Goal: Communication & Community: Answer question/provide support

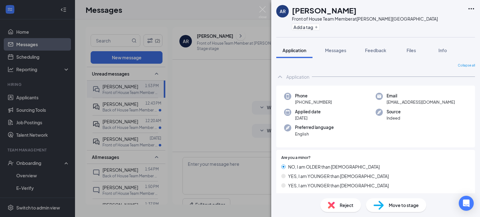
scroll to position [188, 0]
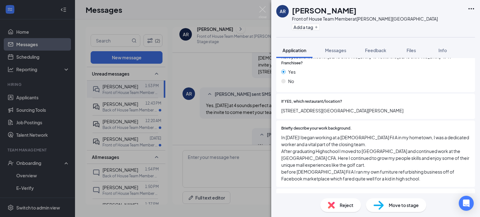
drag, startPoint x: 215, startPoint y: 121, endPoint x: 187, endPoint y: 113, distance: 28.7
click at [187, 113] on div "AR [PERSON_NAME] Front of House Team Member at [PERSON_NAME][GEOGRAPHIC_DATA] A…" at bounding box center [240, 108] width 480 height 217
click at [187, 128] on div "[PERSON_NAME] sent SMS to [PERSON_NAME]. [DATE] 1:55 PM Wonderful! We look forw…" at bounding box center [321, 142] width 277 height 28
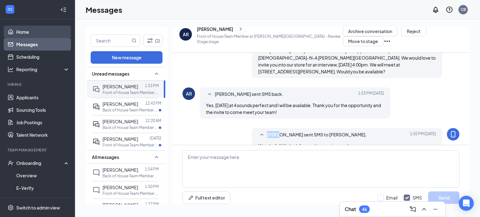
click at [42, 33] on link "Home" at bounding box center [42, 32] width 53 height 13
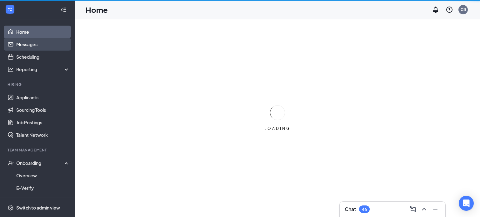
click at [34, 44] on link "Messages" at bounding box center [42, 44] width 53 height 13
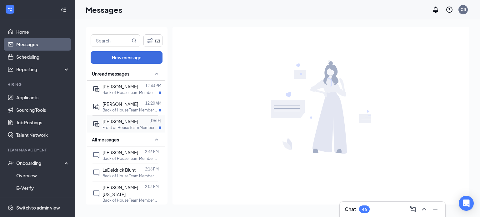
click at [133, 132] on div "[PERSON_NAME] [DATE] Front of House Team Member at [PERSON_NAME][GEOGRAPHIC_DAT…" at bounding box center [126, 124] width 66 height 18
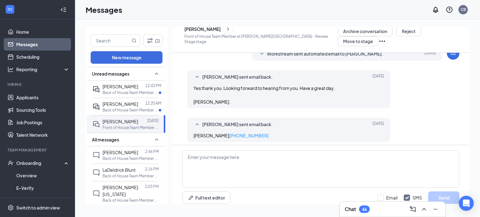
scroll to position [106, 0]
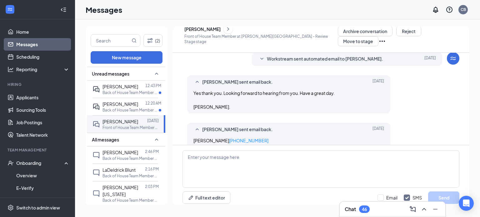
click at [231, 29] on icon "ChevronRight" at bounding box center [228, 29] width 6 height 8
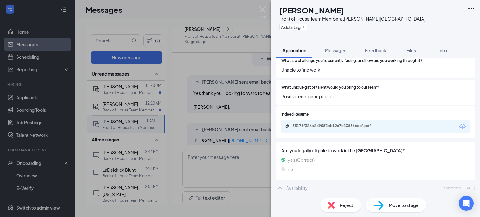
scroll to position [276, 0]
click at [329, 123] on div "55178f326b2d9587bb12e7b13856bcef.pdf" at bounding box center [337, 125] width 88 height 5
click at [127, 93] on div "MC [PERSON_NAME] Front of House Team Member at [PERSON_NAME][GEOGRAPHIC_DATA] A…" at bounding box center [240, 108] width 480 height 217
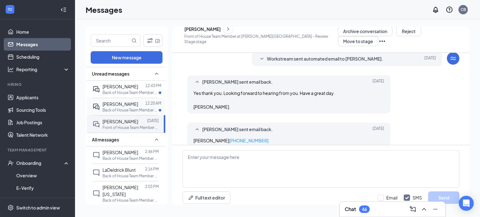
click at [123, 108] on p "Back of House Team Member at [PERSON_NAME][GEOGRAPHIC_DATA]" at bounding box center [131, 110] width 56 height 5
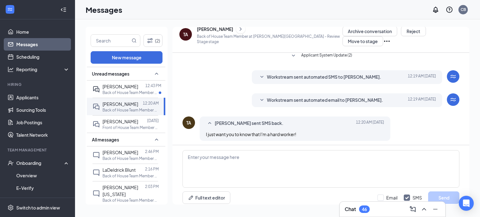
scroll to position [88, 0]
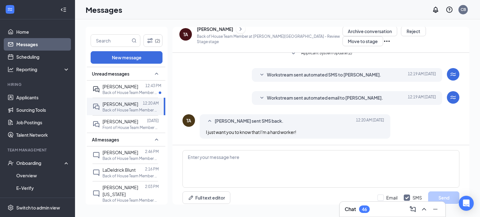
click at [238, 33] on icon "ChevronRight" at bounding box center [241, 29] width 6 height 8
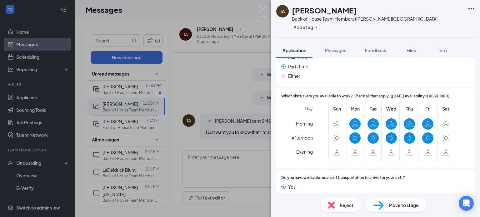
scroll to position [460, 0]
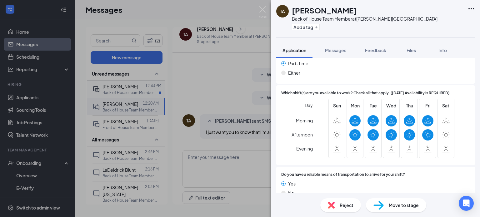
click at [100, 81] on div "TA [PERSON_NAME] Back of House Team Member at [PERSON_NAME][GEOGRAPHIC_DATA] Ad…" at bounding box center [240, 108] width 480 height 217
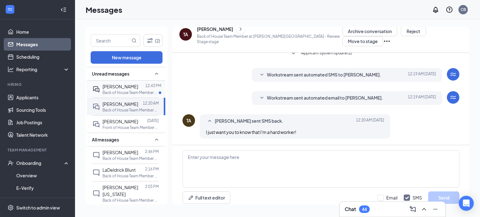
click at [103, 87] on span "[PERSON_NAME]" at bounding box center [121, 87] width 36 height 6
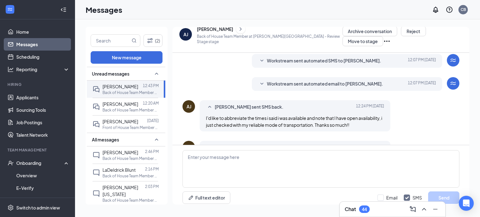
scroll to position [61, 0]
click at [238, 33] on icon "ChevronRight" at bounding box center [241, 29] width 6 height 8
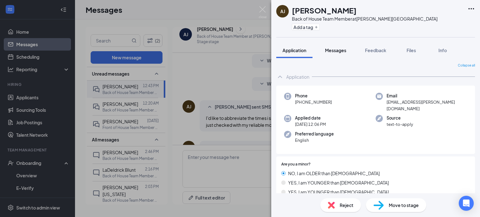
click at [336, 46] on button "Messages" at bounding box center [336, 51] width 34 height 16
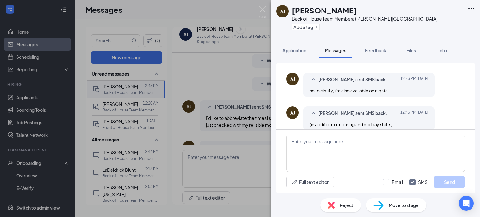
scroll to position [173, 0]
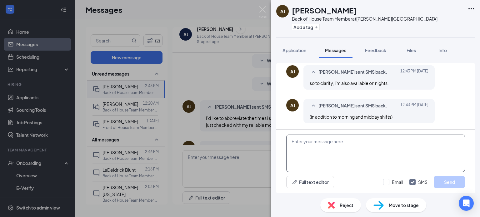
click at [313, 144] on textarea at bounding box center [375, 154] width 179 height 38
paste textarea "Hello! We have reviewed your application for a position at [DEMOGRAPHIC_DATA]-f…"
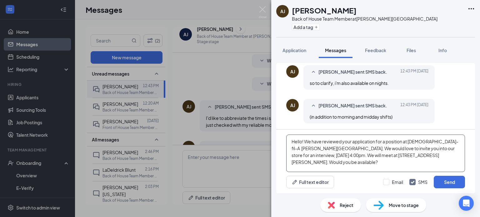
click at [303, 142] on textarea "Hello! We have reviewed your application for a position at [DEMOGRAPHIC_DATA]-f…" at bounding box center [375, 154] width 179 height 38
type textarea "Hello [PERSON_NAME]! We have reviewed your application for a position at [DEMOG…"
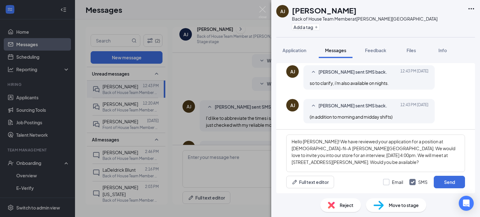
click at [388, 181] on input "Email" at bounding box center [393, 182] width 20 height 6
checkbox input "true"
click at [448, 184] on button "Send" at bounding box center [449, 182] width 31 height 13
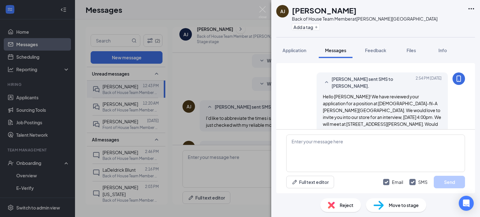
scroll to position [308, 0]
drag, startPoint x: 342, startPoint y: 12, endPoint x: 293, endPoint y: 13, distance: 49.1
click at [293, 13] on h1 "[PERSON_NAME]" at bounding box center [324, 10] width 65 height 11
copy h1 "[PERSON_NAME]"
click at [294, 52] on span "Application" at bounding box center [295, 51] width 24 height 6
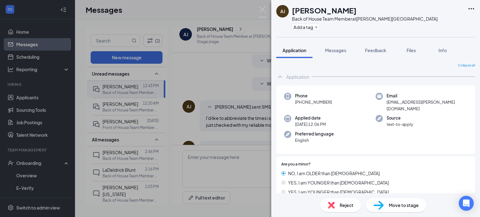
click at [204, 62] on div "[PERSON_NAME] [PERSON_NAME] Back of House Team Member at [PERSON_NAME][GEOGRAPH…" at bounding box center [240, 108] width 480 height 217
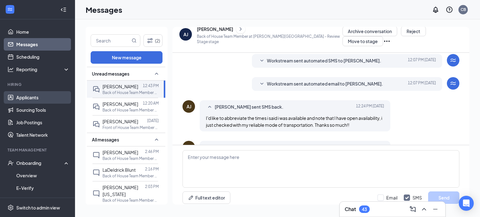
click at [39, 101] on link "Applicants" at bounding box center [42, 97] width 53 height 13
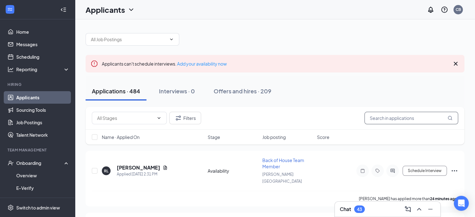
click at [384, 119] on input "text" at bounding box center [412, 118] width 94 height 13
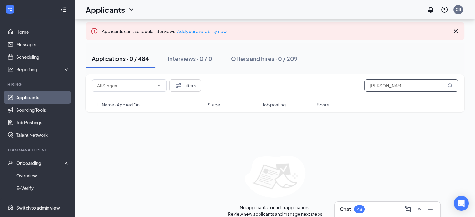
scroll to position [39, 0]
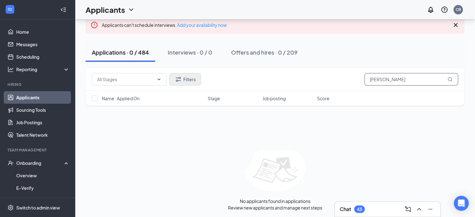
type input "[PERSON_NAME]"
click at [195, 78] on button "Filters" at bounding box center [185, 79] width 32 height 13
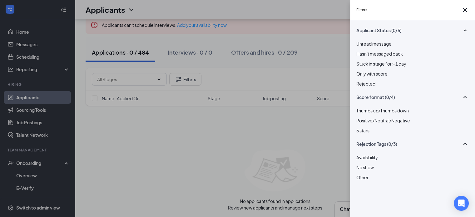
scroll to position [26, 0]
click at [243, 160] on div "Filters Applicant Status (0/5) Unread message Hasn't messaged back Stuck in sta…" at bounding box center [237, 108] width 475 height 217
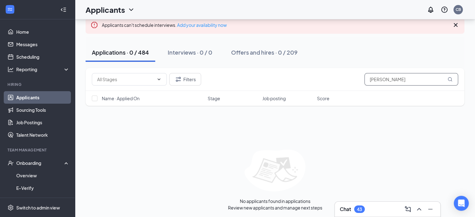
click at [431, 76] on input "[PERSON_NAME]" at bounding box center [412, 79] width 94 height 13
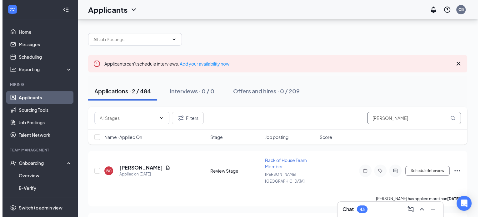
scroll to position [43, 0]
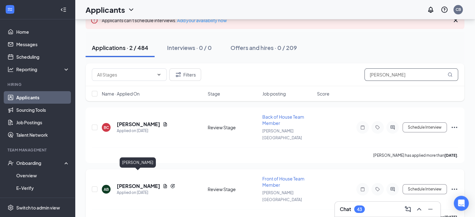
type input "[PERSON_NAME]"
click at [143, 183] on h5 "[PERSON_NAME]" at bounding box center [138, 186] width 43 height 7
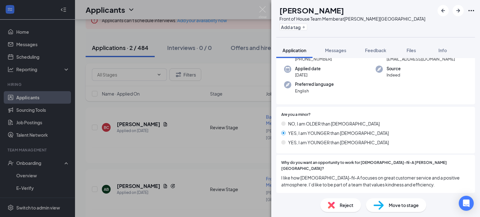
scroll to position [81, 0]
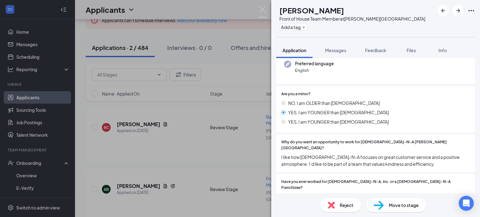
click at [189, 156] on div "AB [PERSON_NAME] Front of House Team Member at [PERSON_NAME][GEOGRAPHIC_DATA] A…" at bounding box center [240, 108] width 480 height 217
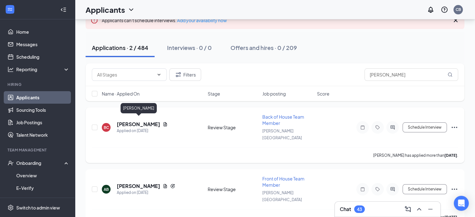
click at [150, 121] on h5 "[PERSON_NAME]" at bounding box center [138, 124] width 43 height 7
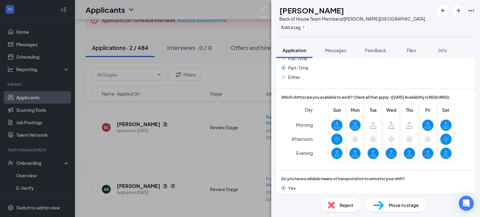
scroll to position [471, 0]
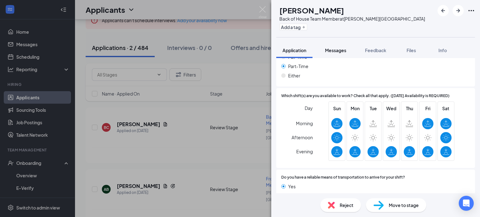
click at [334, 51] on span "Messages" at bounding box center [335, 51] width 21 height 6
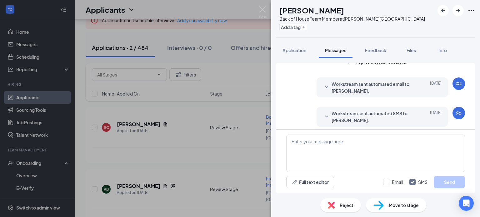
scroll to position [87, 0]
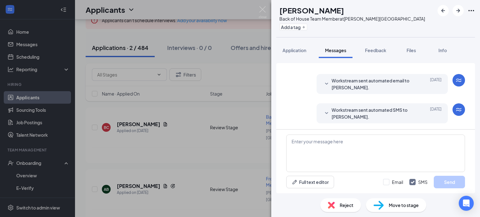
click at [319, 127] on div "Applicant System Update (2) Workstream sent automated email to [PERSON_NAME]. […" at bounding box center [375, 53] width 179 height 154
click at [311, 140] on textarea at bounding box center [375, 154] width 179 height 38
paste textarea "BOH FT Open Avail//CFA Exp."
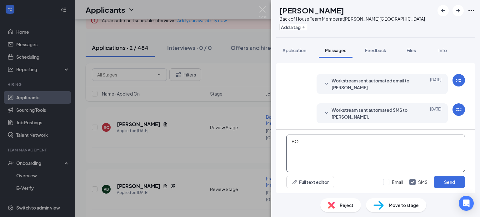
type textarea "B"
click at [324, 150] on textarea at bounding box center [375, 154] width 179 height 38
paste textarea "Hello! We have reviewed your application for a position at [DEMOGRAPHIC_DATA]-f…"
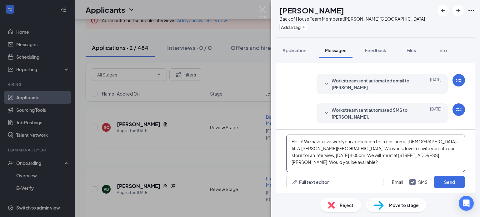
click at [303, 143] on textarea "Hello! We have reviewed your application for a position at [DEMOGRAPHIC_DATA]-f…" at bounding box center [375, 154] width 179 height 38
type textarea "Hello [PERSON_NAME]! We have reviewed your application for a position at [DEMOG…"
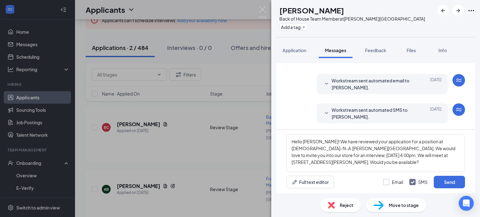
click at [390, 181] on input "Email" at bounding box center [393, 182] width 20 height 6
checkbox input "true"
click at [444, 181] on button "Send" at bounding box center [449, 182] width 31 height 13
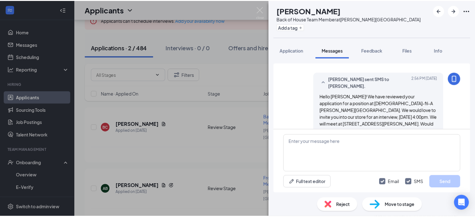
scroll to position [222, 0]
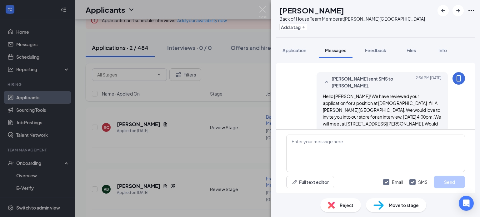
click at [184, 60] on div "BC [PERSON_NAME] Back of House Team Member at [PERSON_NAME][GEOGRAPHIC_DATA] Ad…" at bounding box center [240, 108] width 480 height 217
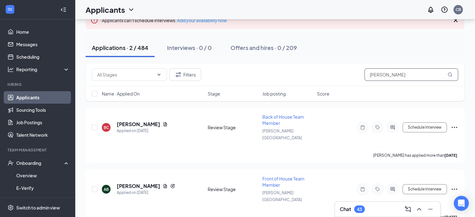
click at [397, 72] on input "[PERSON_NAME]" at bounding box center [412, 74] width 94 height 13
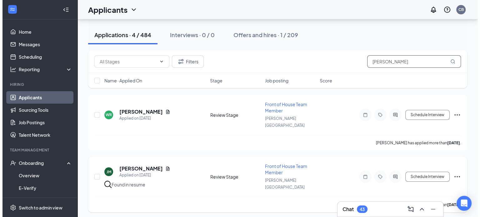
scroll to position [49, 0]
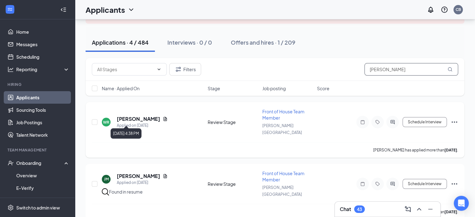
type input "[PERSON_NAME]"
click at [141, 123] on div "Applied on [DATE]" at bounding box center [142, 126] width 51 height 6
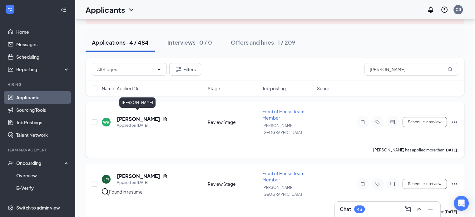
click at [138, 116] on h5 "[PERSON_NAME]" at bounding box center [138, 119] width 43 height 7
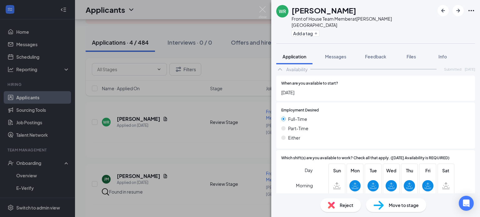
scroll to position [411, 0]
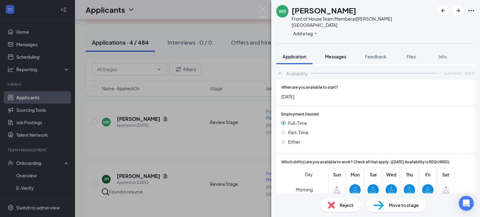
click at [334, 54] on span "Messages" at bounding box center [335, 57] width 21 height 6
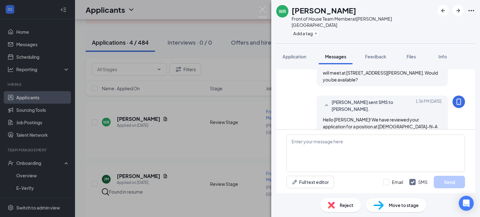
scroll to position [193, 0]
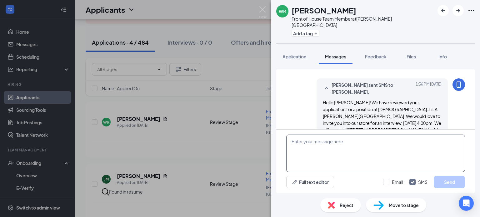
click at [324, 153] on textarea at bounding box center [375, 154] width 179 height 38
paste textarea "Hi [PERSON_NAME]! My name is [PERSON_NAME], and I am the Talent & Culture Coord…"
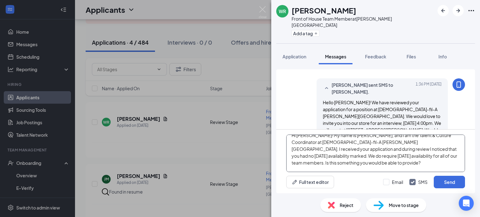
scroll to position [0, 0]
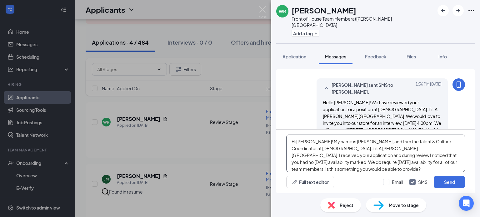
click at [303, 136] on textarea "Hi [PERSON_NAME]! My name is [PERSON_NAME], and I am the Talent & Culture Coord…" at bounding box center [375, 154] width 179 height 38
drag, startPoint x: 314, startPoint y: 143, endPoint x: 348, endPoint y: 148, distance: 35.0
click at [348, 148] on textarea "Hi [PERSON_NAME]! My name is [PERSON_NAME], and I am the Talent & Culture Coord…" at bounding box center [375, 154] width 179 height 38
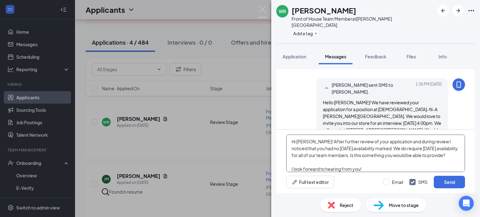
drag, startPoint x: 394, startPoint y: 142, endPoint x: 429, endPoint y: 141, distance: 34.7
click at [429, 141] on textarea "Hi [PERSON_NAME]! After further review of your application and during review I …" at bounding box center [375, 154] width 179 height 38
click at [439, 160] on textarea "Hi [PERSON_NAME]! After further review of your application, I noticed that you …" at bounding box center [375, 154] width 179 height 38
type textarea "Hi [PERSON_NAME]! After further review of your application, I noticed that you …"
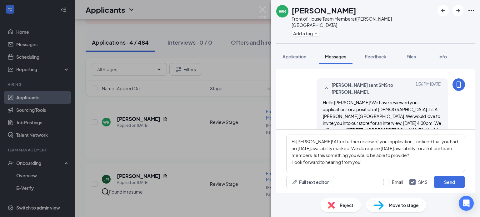
click at [402, 181] on input "Email" at bounding box center [393, 182] width 20 height 6
checkbox input "true"
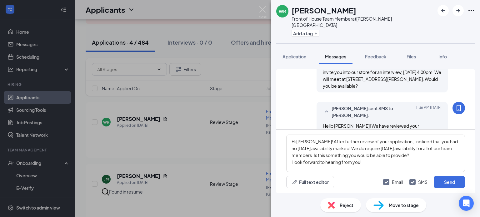
scroll to position [193, 0]
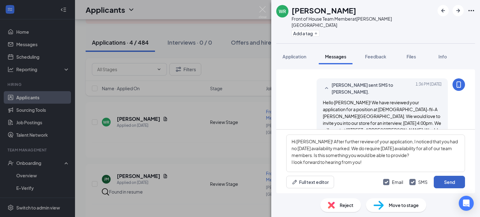
click at [456, 184] on button "Send" at bounding box center [449, 182] width 31 height 13
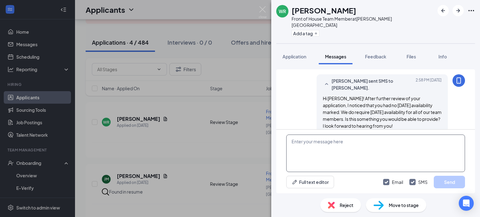
scroll to position [342, 0]
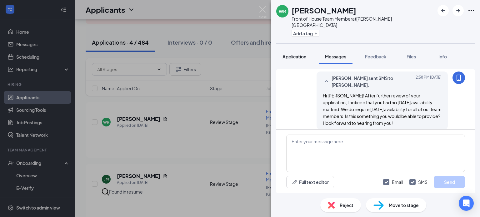
click at [310, 49] on button "Application" at bounding box center [294, 57] width 36 height 16
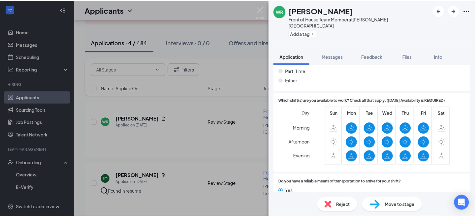
scroll to position [471, 0]
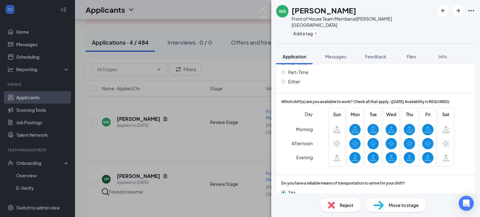
click at [216, 56] on div "WR [PERSON_NAME] Front of House Team Member at [PERSON_NAME][GEOGRAPHIC_DATA] A…" at bounding box center [240, 108] width 480 height 217
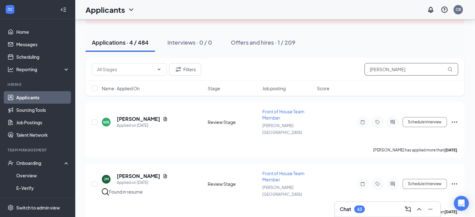
click at [396, 68] on input "[PERSON_NAME]" at bounding box center [412, 69] width 94 height 13
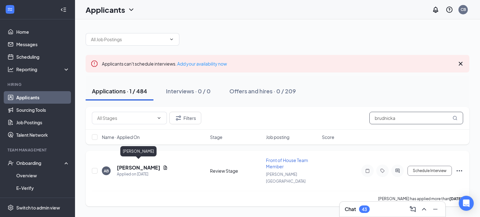
type input "brudnicka"
click at [119, 166] on h5 "[PERSON_NAME]" at bounding box center [138, 167] width 43 height 7
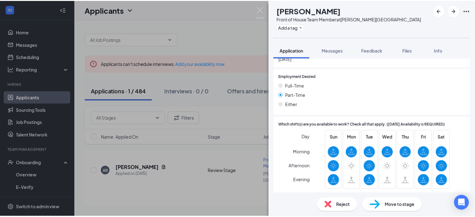
scroll to position [485, 0]
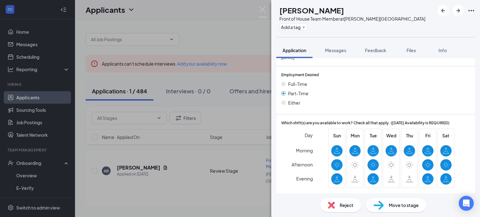
click at [219, 38] on div "AB [PERSON_NAME] Front of House Team Member at [PERSON_NAME][GEOGRAPHIC_DATA] A…" at bounding box center [240, 108] width 480 height 217
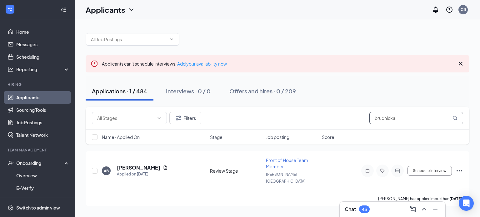
click at [393, 118] on input "brudnicka" at bounding box center [416, 118] width 94 height 13
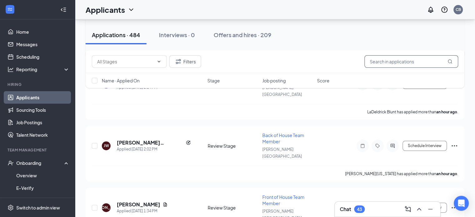
scroll to position [149, 0]
click at [273, 194] on span "Front of House Team Member" at bounding box center [284, 200] width 42 height 12
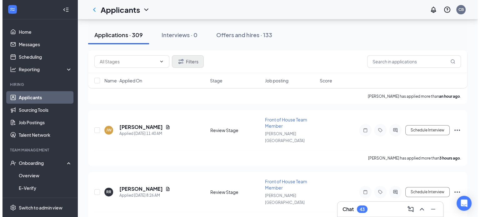
scroll to position [120, 0]
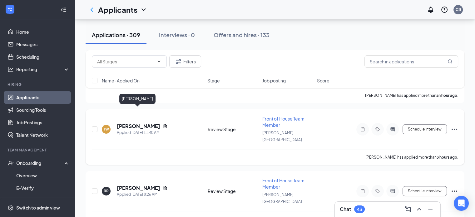
click at [143, 123] on h5 "[PERSON_NAME]" at bounding box center [138, 126] width 43 height 7
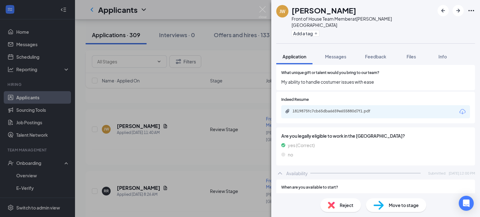
scroll to position [264, 0]
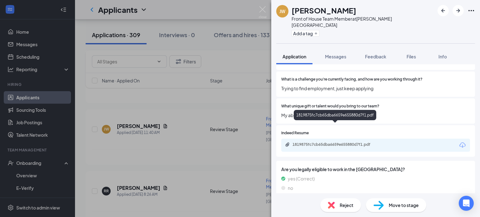
click at [341, 142] on div "1819875fc7cb65dba6659e655880d7f1.pdf" at bounding box center [337, 144] width 88 height 5
click at [166, 113] on div "[PERSON_NAME] Front of House Team Member at [PERSON_NAME][GEOGRAPHIC_DATA] Add …" at bounding box center [240, 108] width 480 height 217
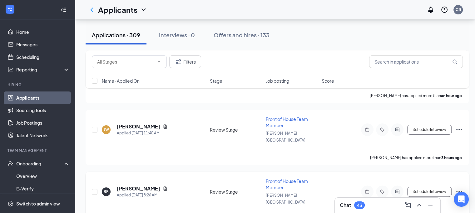
click at [138, 185] on h5 "[PERSON_NAME]" at bounding box center [138, 188] width 43 height 7
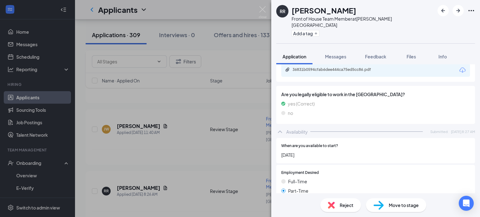
scroll to position [392, 0]
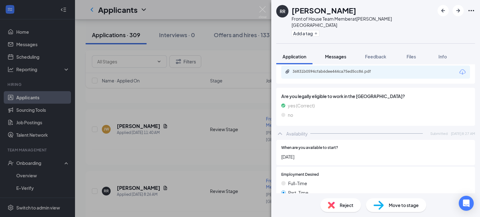
click at [336, 54] on span "Messages" at bounding box center [335, 57] width 21 height 6
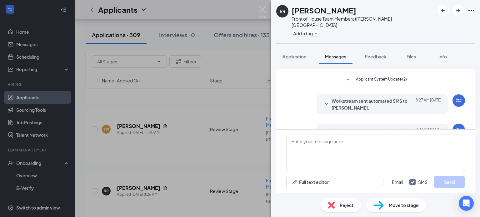
scroll to position [58, 0]
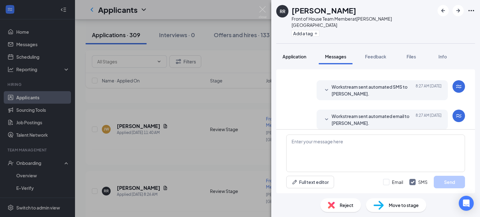
click at [303, 54] on span "Application" at bounding box center [295, 57] width 24 height 6
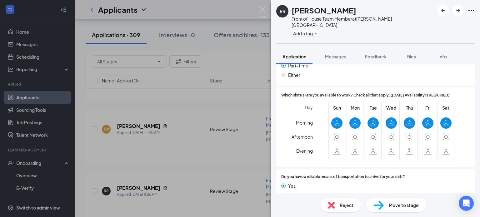
scroll to position [522, 0]
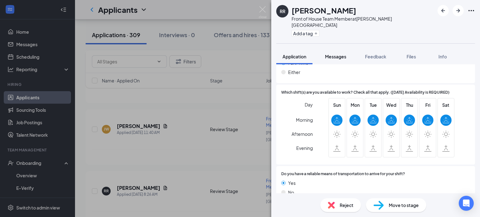
click at [349, 51] on button "Messages" at bounding box center [336, 57] width 34 height 16
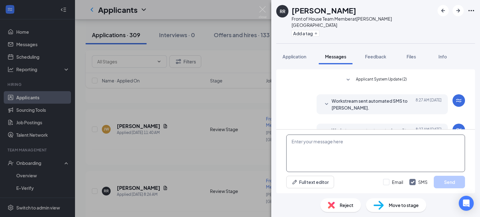
click at [319, 160] on textarea at bounding box center [375, 154] width 179 height 38
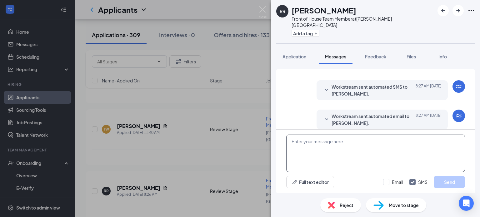
paste textarea "Hello! We have reviewed your application for a position at [DEMOGRAPHIC_DATA]-f…"
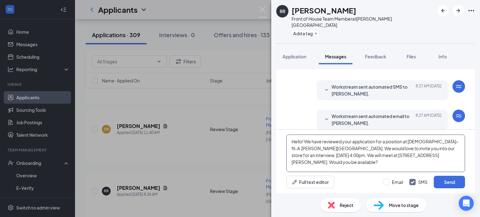
click at [309, 143] on textarea "Hello! We have reviewed your application for a position at [DEMOGRAPHIC_DATA]-f…" at bounding box center [375, 154] width 179 height 38
click at [300, 140] on textarea "Hello! We have reviewed your application for a position at [DEMOGRAPHIC_DATA]-f…" at bounding box center [375, 154] width 179 height 38
type textarea "Hello River! We have reviewed your application for a position at [DEMOGRAPHIC_D…"
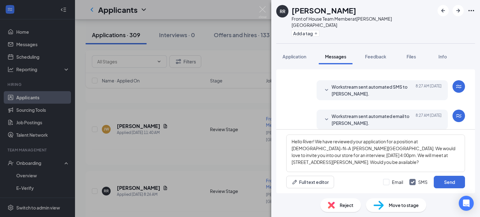
click at [399, 186] on div "Email SMS Send" at bounding box center [424, 182] width 82 height 13
click at [393, 181] on input "Email" at bounding box center [393, 182] width 20 height 6
checkbox input "true"
click at [300, 155] on textarea "Hello River! We have reviewed your application for a position at [DEMOGRAPHIC_D…" at bounding box center [375, 154] width 179 height 38
click at [429, 152] on textarea "Hello River! We have reviewed your application for a position at [DEMOGRAPHIC_D…" at bounding box center [375, 154] width 179 height 38
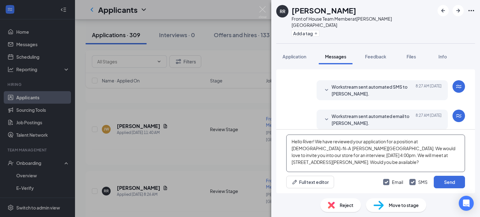
click at [427, 149] on textarea "Hello River! We have reviewed your application for a position at [DEMOGRAPHIC_D…" at bounding box center [375, 154] width 179 height 38
click at [401, 154] on textarea "Hello River! We have reviewed your application for a position at [DEMOGRAPHIC_D…" at bounding box center [375, 154] width 179 height 38
click at [399, 158] on textarea "Hello River! We have reviewed your application for a position at [DEMOGRAPHIC_D…" at bounding box center [375, 154] width 179 height 38
click at [385, 161] on textarea "Hello River! We have reviewed your application for a position at [DEMOGRAPHIC_D…" at bounding box center [375, 154] width 179 height 38
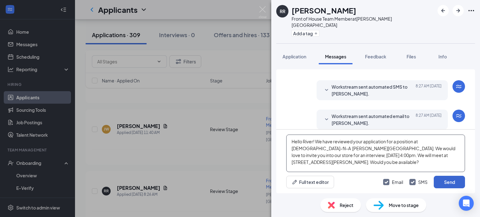
type textarea "Hello River! We have reviewed your application for a position at [DEMOGRAPHIC_D…"
click at [451, 182] on button "Send" at bounding box center [449, 182] width 31 height 13
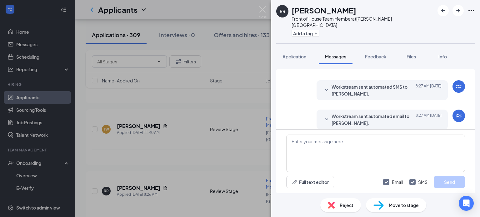
click at [329, 9] on h1 "[PERSON_NAME]" at bounding box center [324, 10] width 65 height 11
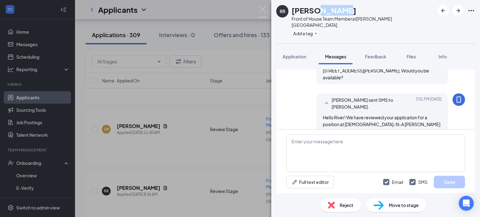
scroll to position [187, 0]
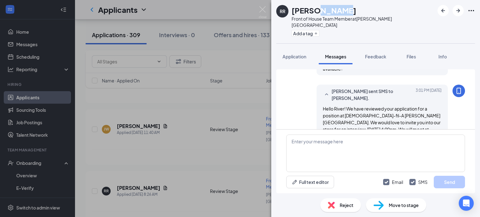
click at [329, 9] on h1 "[PERSON_NAME]" at bounding box center [324, 10] width 65 height 11
click at [328, 9] on h1 "[PERSON_NAME]" at bounding box center [324, 10] width 65 height 11
copy h1 "[PERSON_NAME]"
click at [297, 53] on button "Application" at bounding box center [294, 57] width 36 height 16
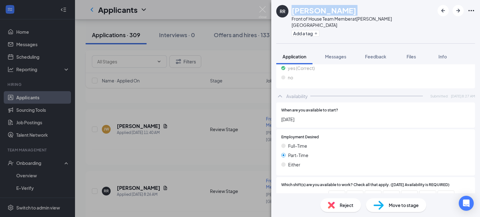
scroll to position [437, 0]
